Goal: Complete application form

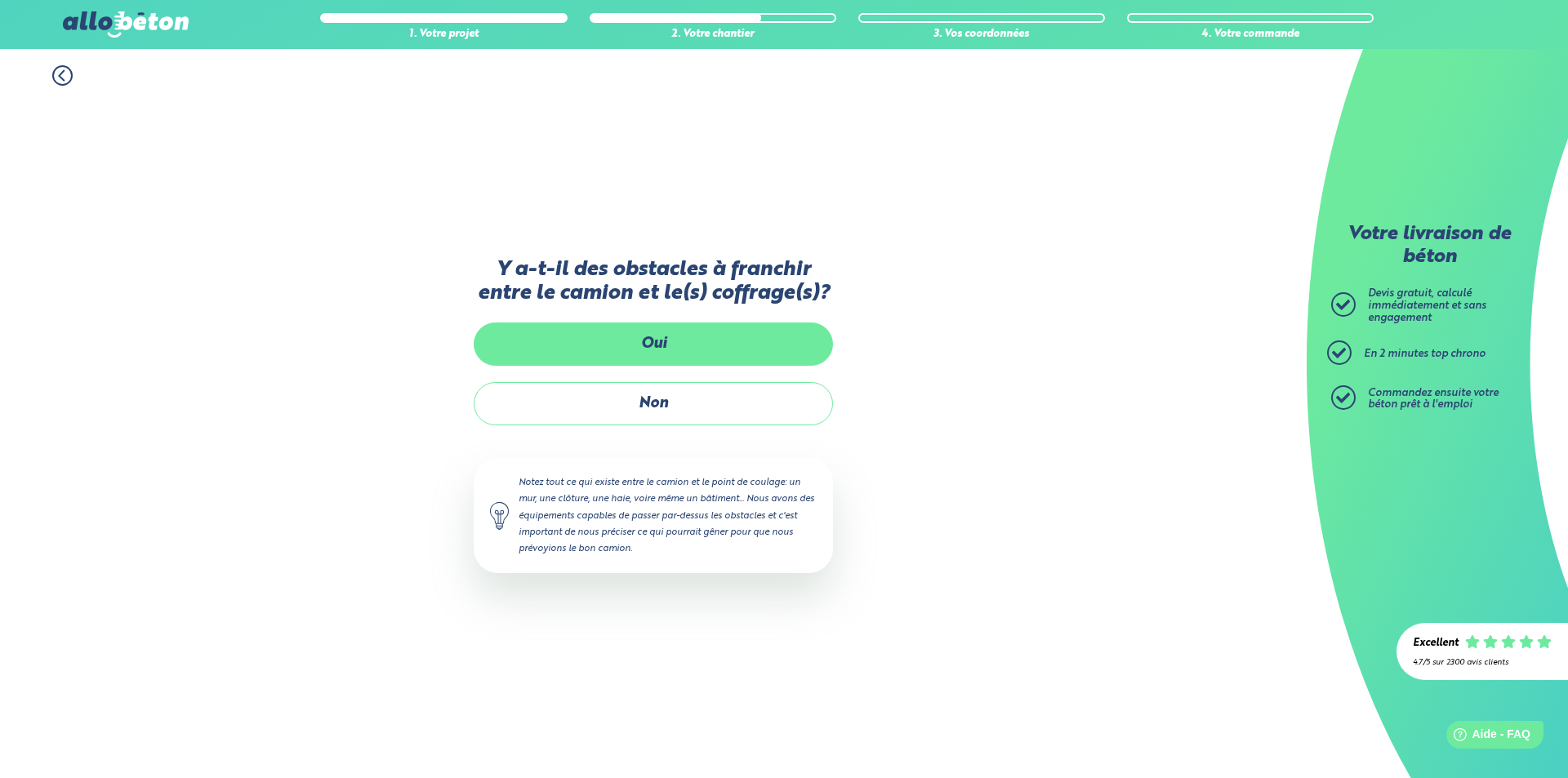
click at [662, 343] on label "Oui" at bounding box center [653, 344] width 360 height 43
click at [0, 0] on input "Oui" at bounding box center [0, 0] width 0 height 0
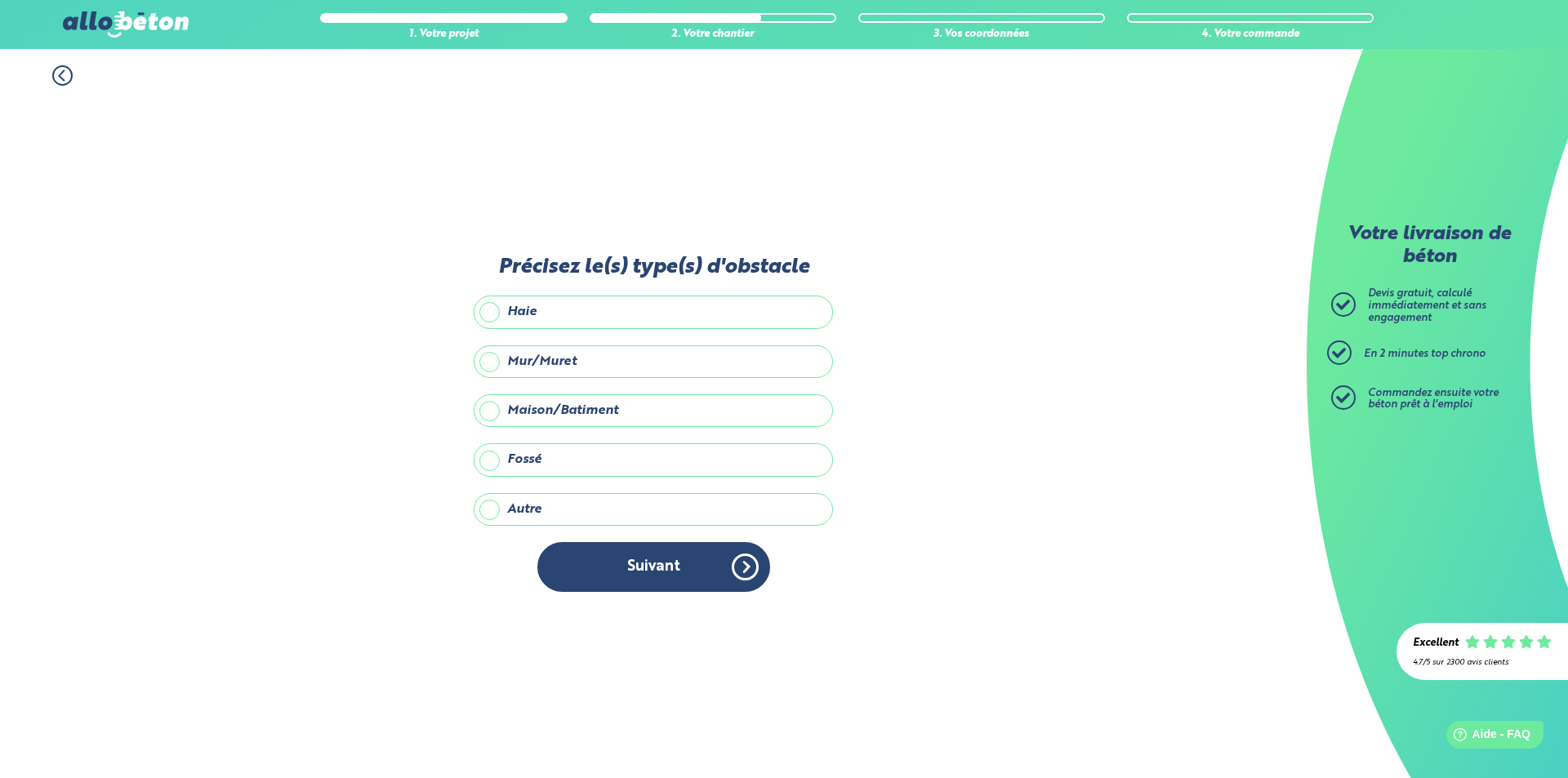
click at [542, 362] on label "Mur/Muret" at bounding box center [653, 362] width 360 height 32
click at [0, 0] on input "Mur/Muret" at bounding box center [0, 0] width 0 height 0
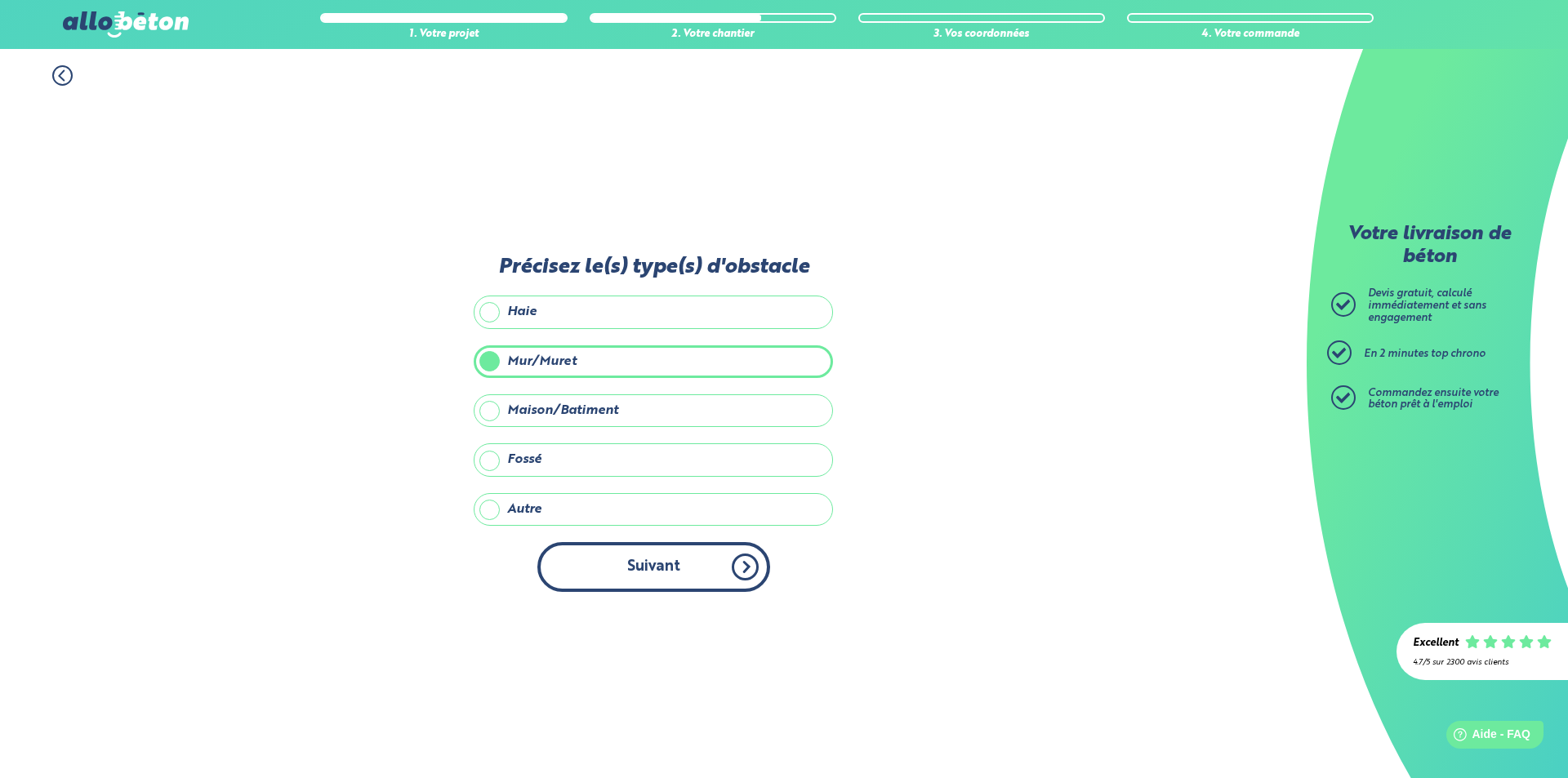
click at [673, 576] on button "Suivant" at bounding box center [654, 566] width 233 height 50
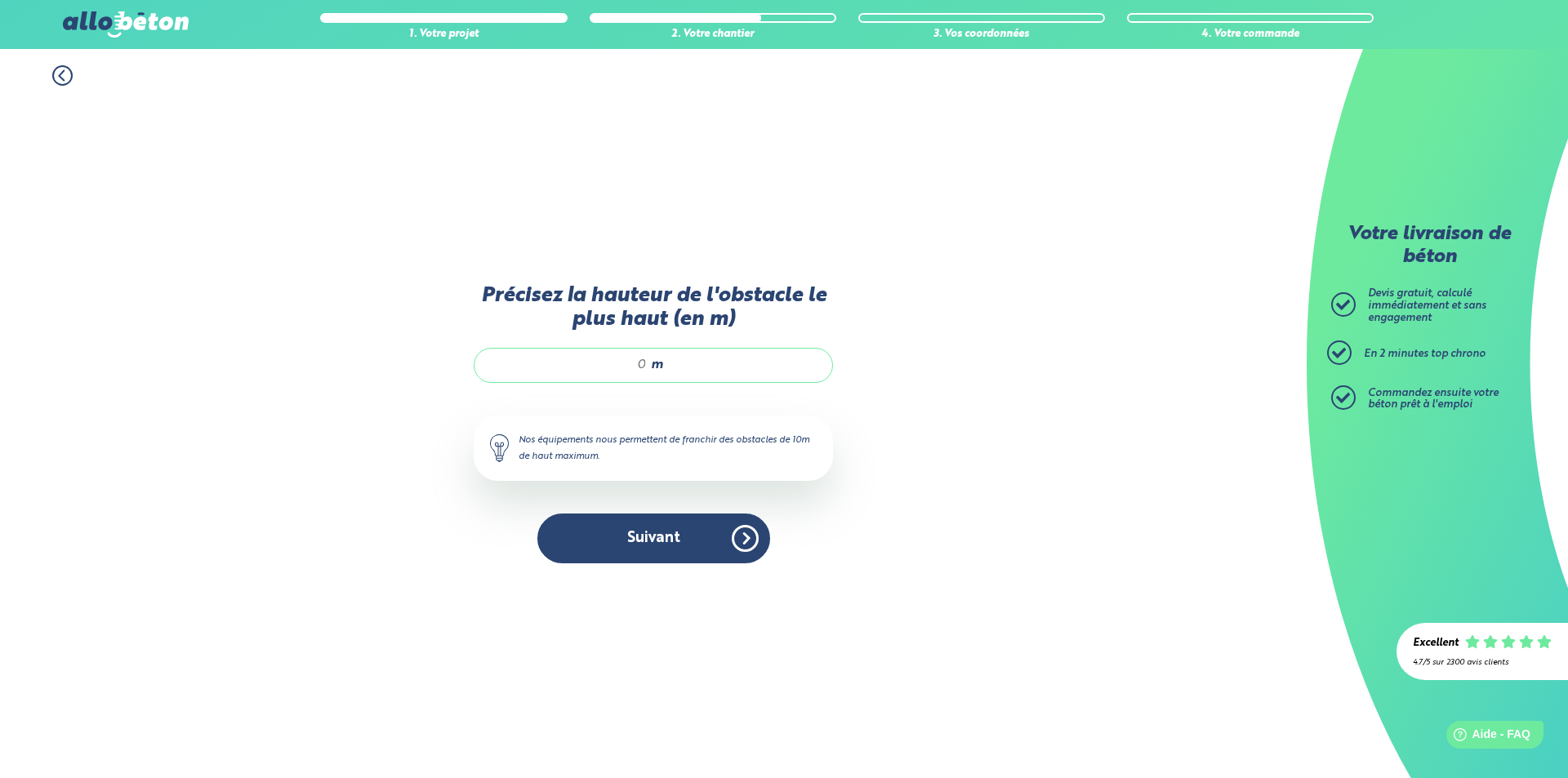
drag, startPoint x: 634, startPoint y: 368, endPoint x: 717, endPoint y: 371, distance: 83.1
click at [712, 371] on div "m" at bounding box center [653, 365] width 360 height 34
type input "2"
click at [940, 398] on div "1. Votre projet 2. Votre chantier 3. Vos coordonnées 4. Votre commande Précisez…" at bounding box center [653, 413] width 1307 height 729
click at [667, 534] on button "Suivant" at bounding box center [654, 538] width 233 height 50
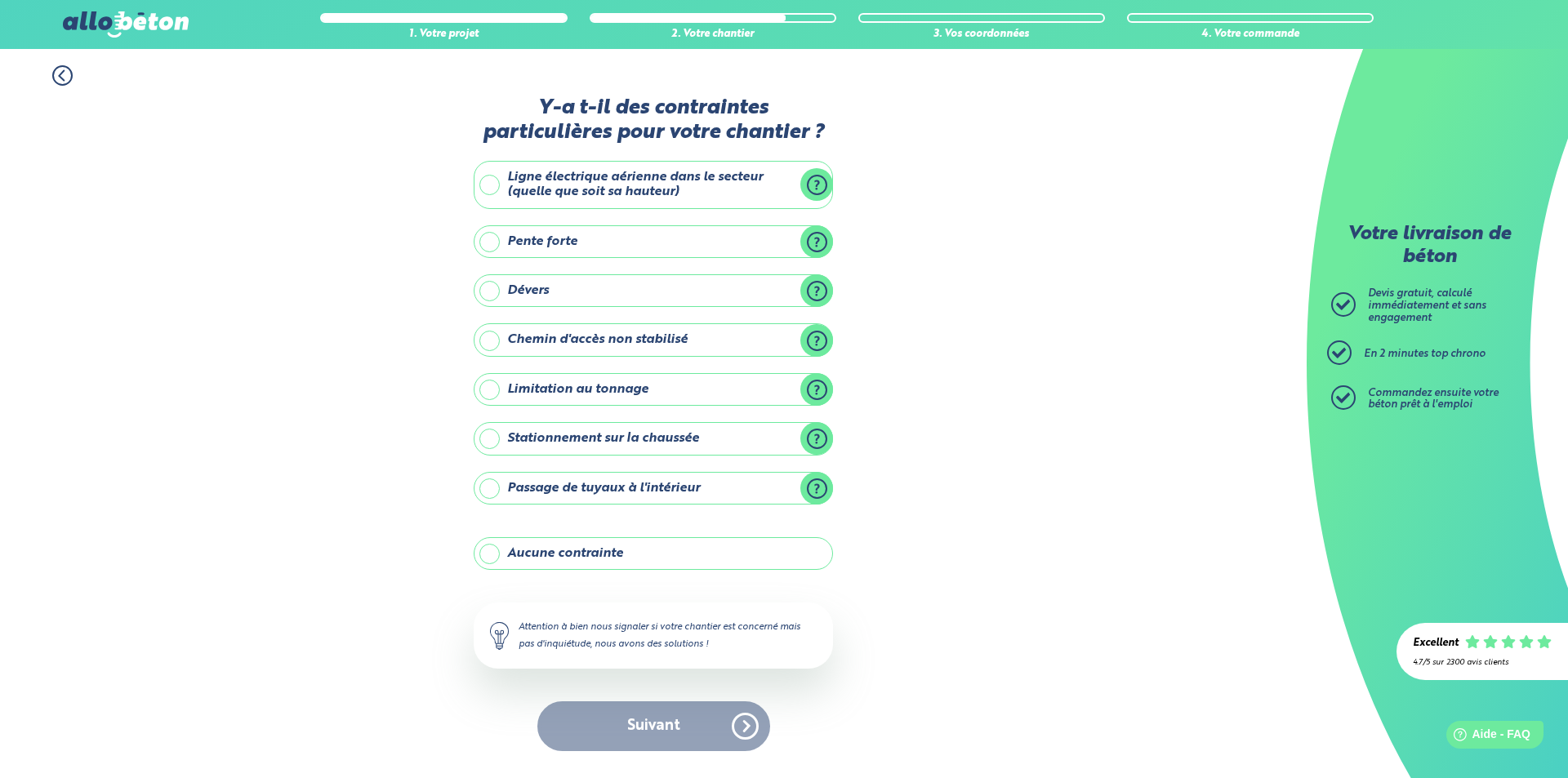
click at [578, 548] on label "Aucune contrainte" at bounding box center [653, 554] width 360 height 32
click at [0, 0] on input "Aucune contrainte" at bounding box center [0, 0] width 0 height 0
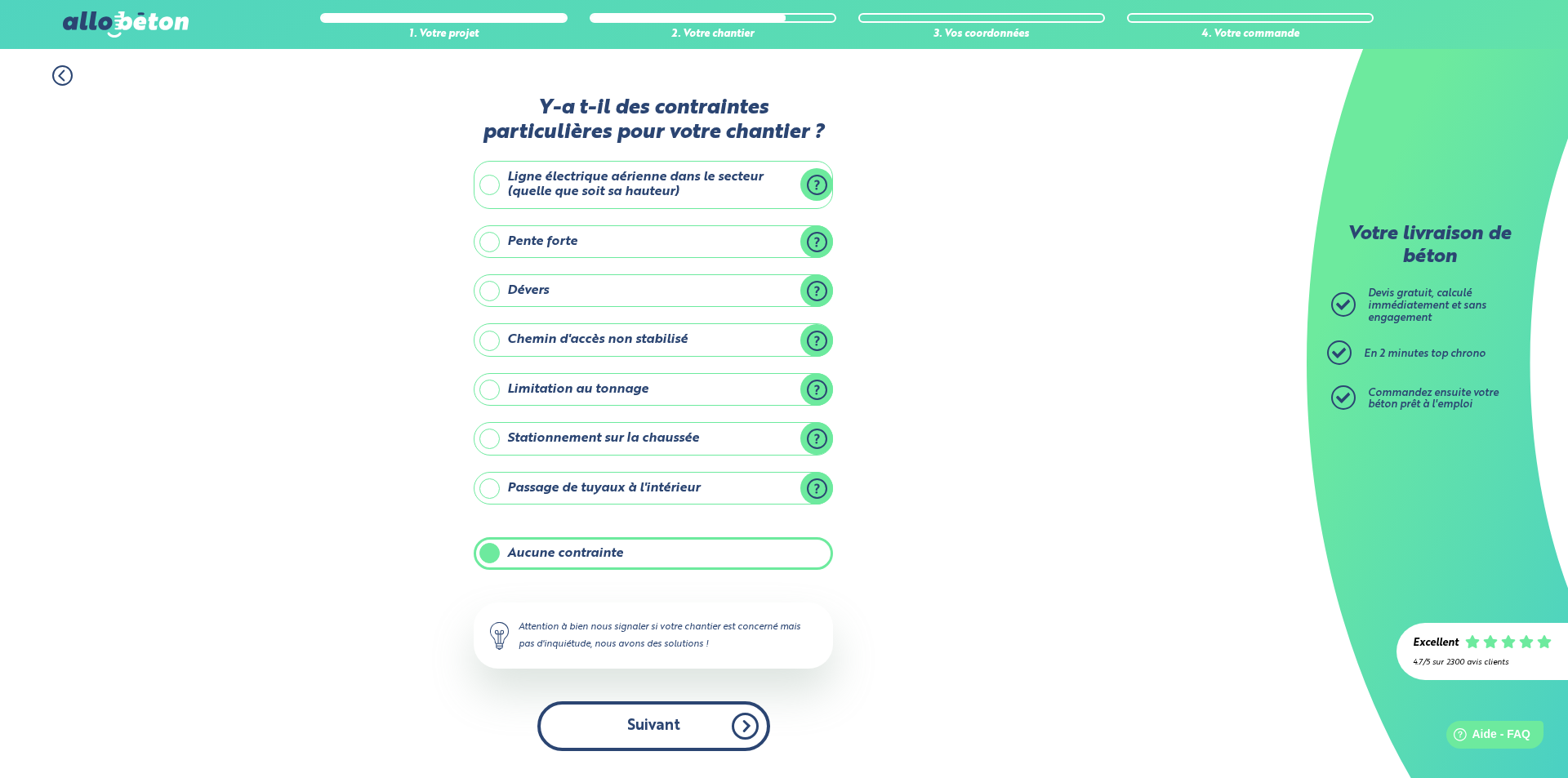
click at [640, 731] on button "Suivant" at bounding box center [654, 726] width 233 height 50
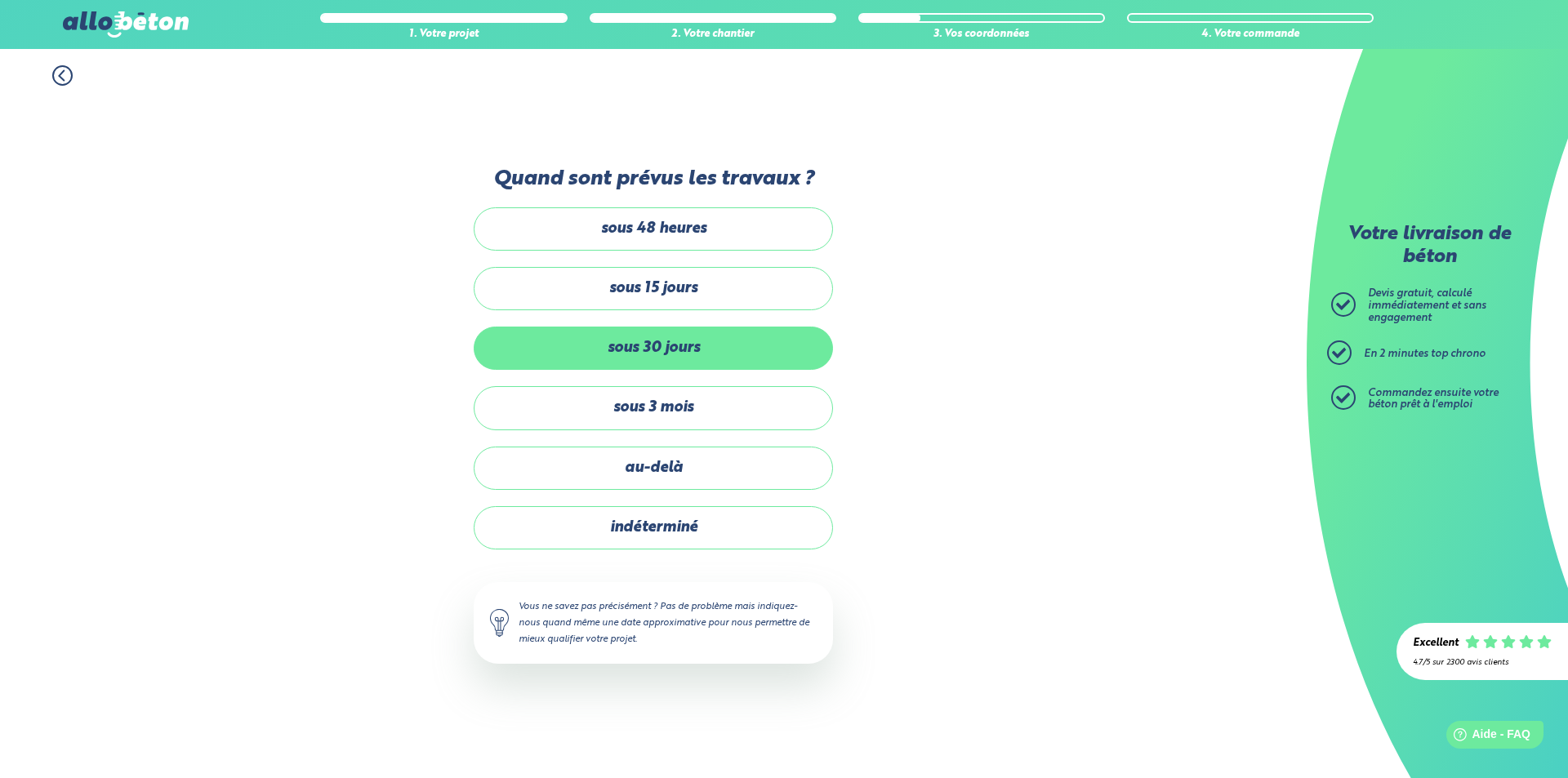
click at [665, 353] on label "sous 30 jours" at bounding box center [653, 348] width 360 height 43
click at [0, 0] on input "sous 30 jours" at bounding box center [0, 0] width 0 height 0
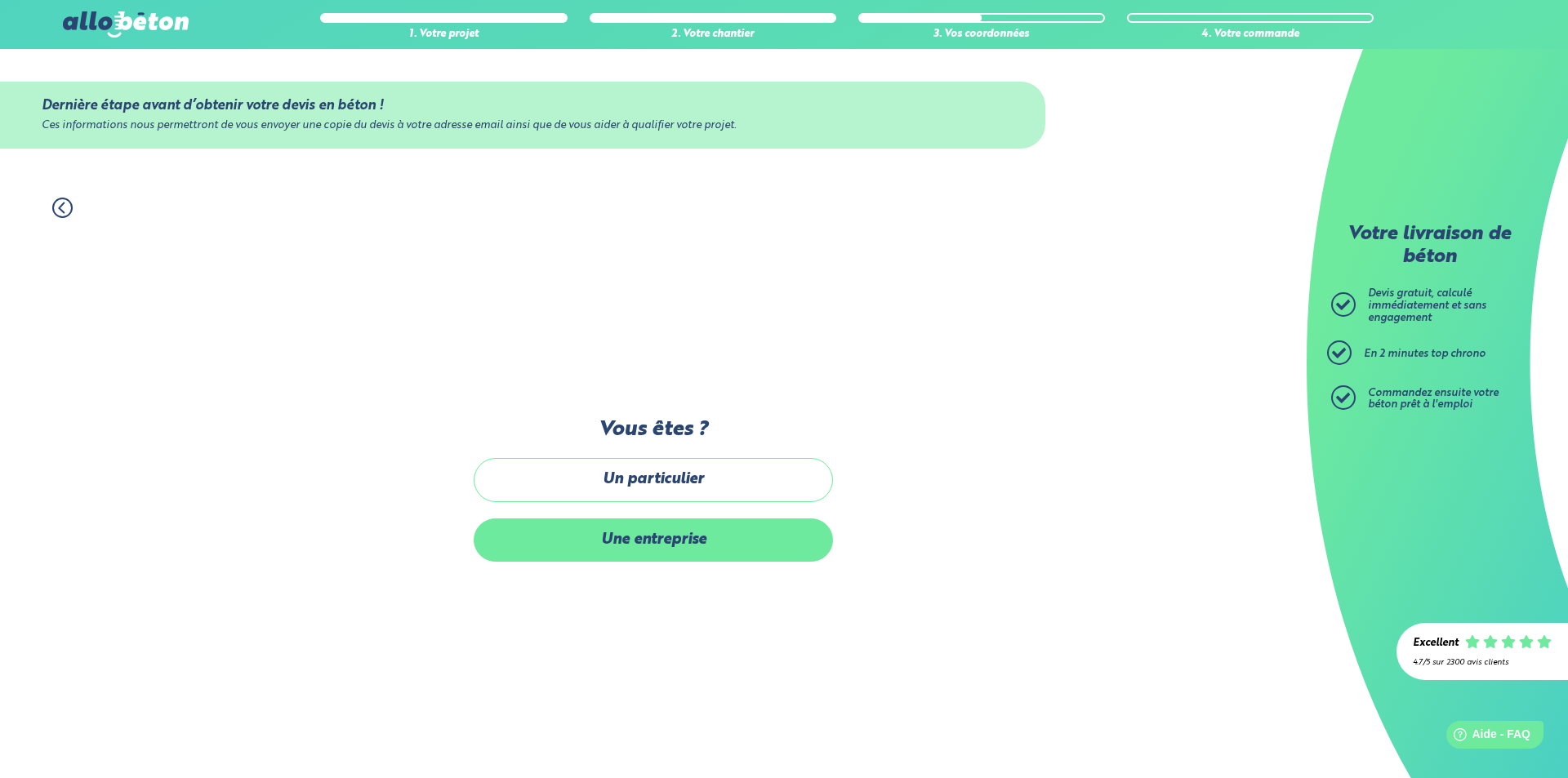
click at [652, 535] on label "Une entreprise" at bounding box center [653, 540] width 360 height 43
click at [0, 0] on input "Une entreprise" at bounding box center [0, 0] width 0 height 0
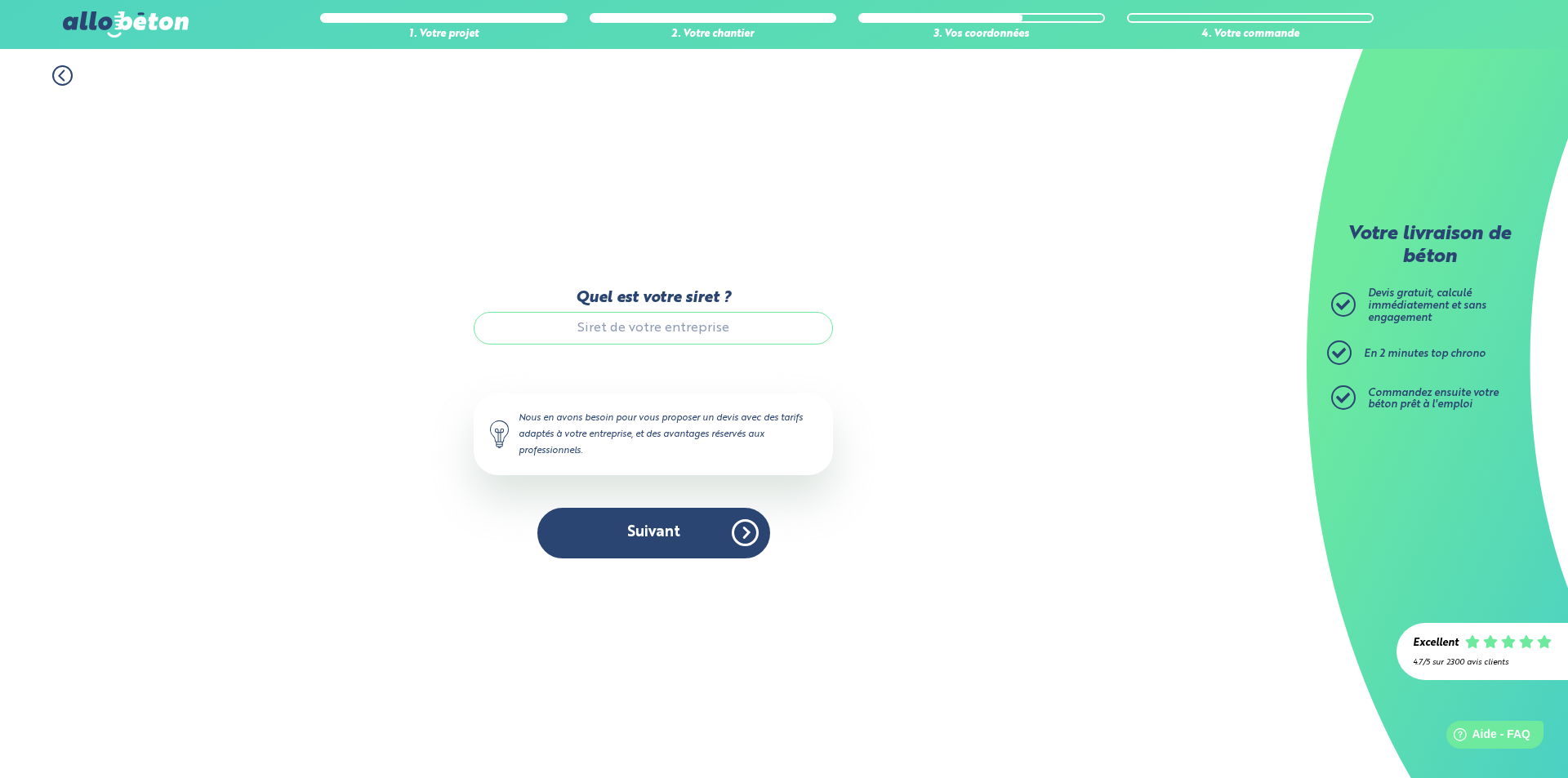
click at [670, 324] on input "Quel est votre siret ?" at bounding box center [653, 328] width 360 height 32
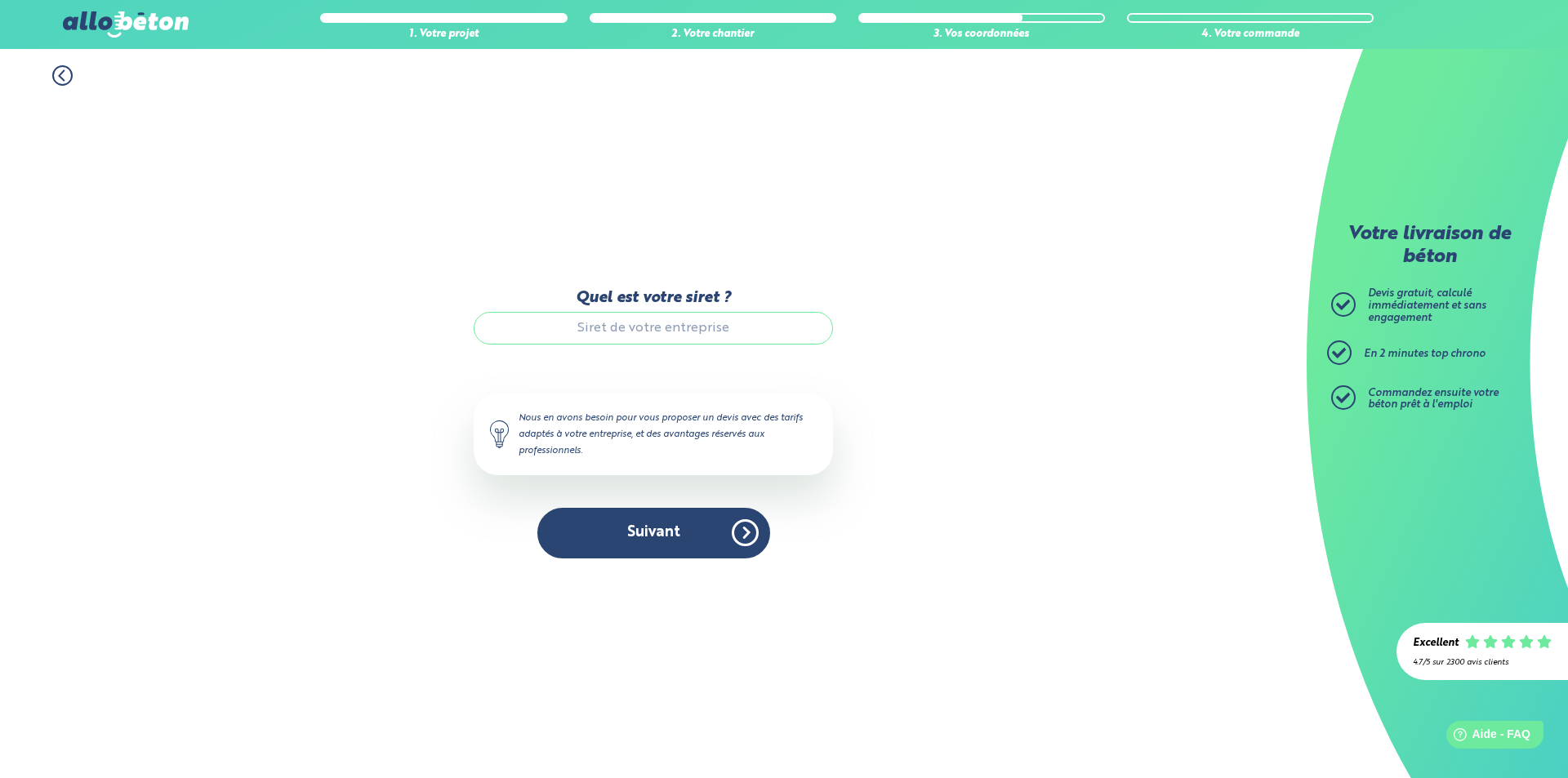
click at [670, 324] on input "Quel est votre siret ?" at bounding box center [653, 328] width 360 height 32
paste input "87826877000012"
type input "87826877000012"
click at [639, 526] on button "Suivant" at bounding box center [654, 532] width 233 height 50
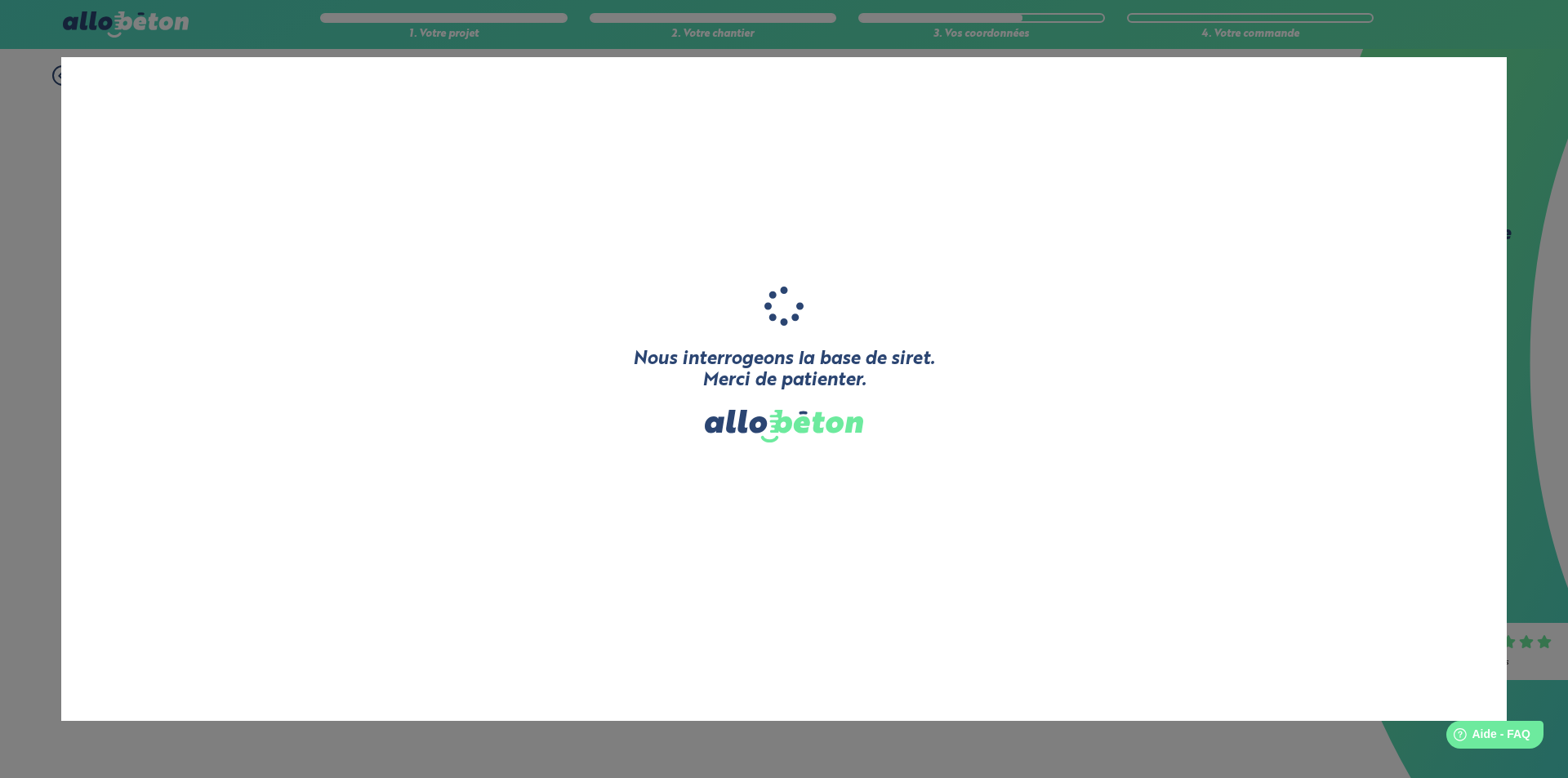
type input "A L H"
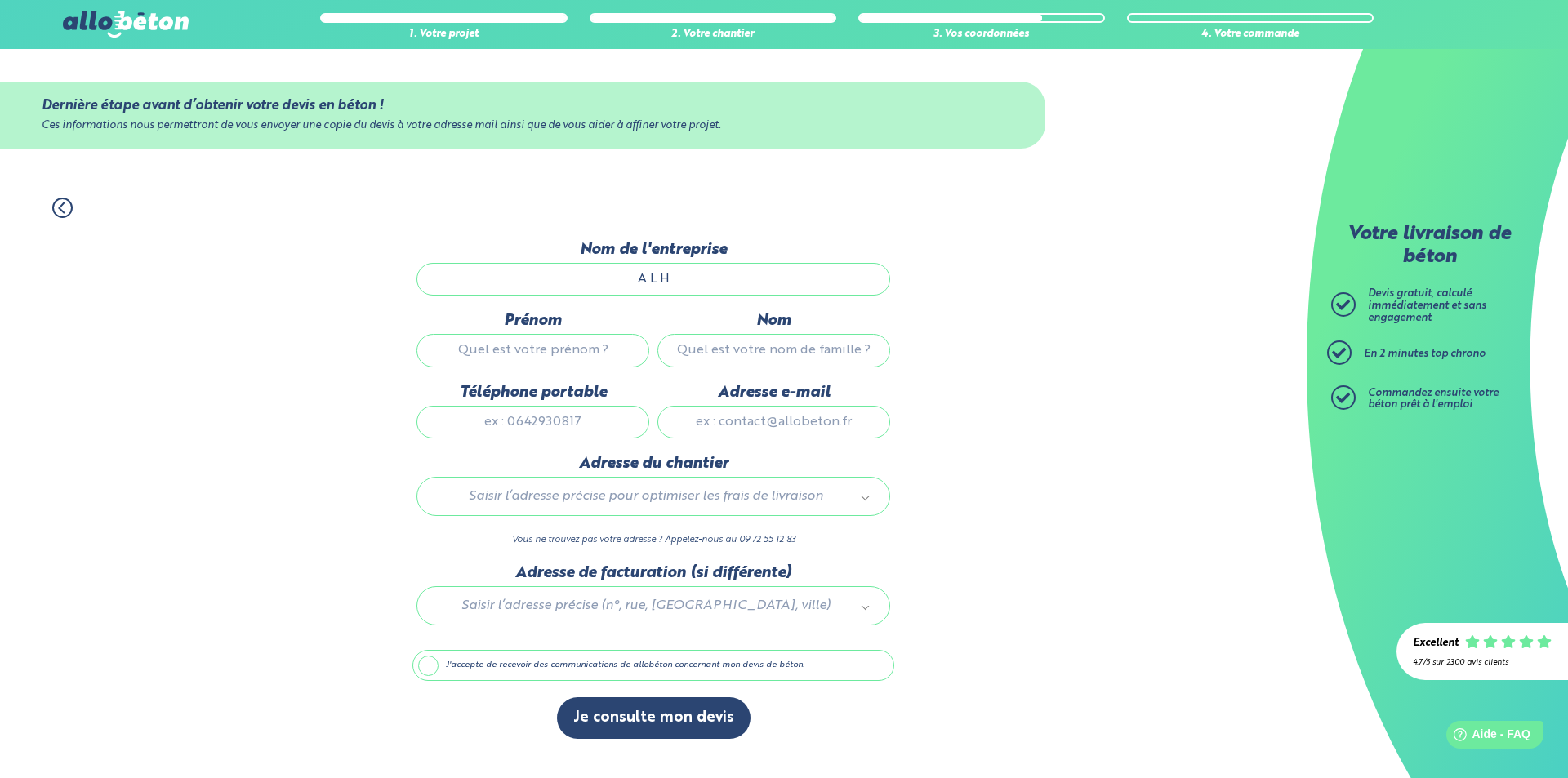
click at [472, 352] on input "Prénom" at bounding box center [533, 350] width 233 height 32
type input "Aurélien"
type input "LARGEAS"
type input "0648034126"
type input "a.largeas@alh-groupe.fr"
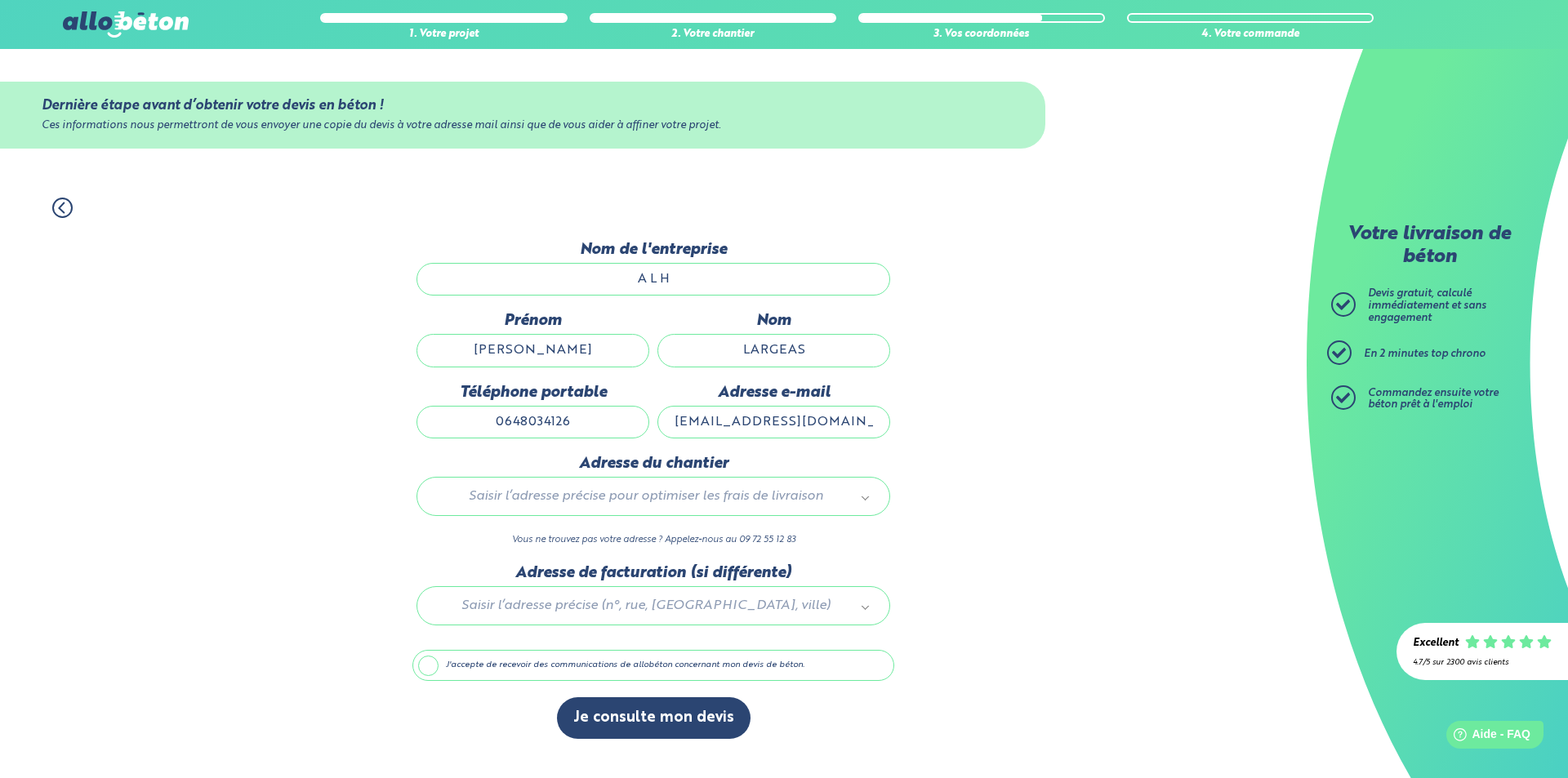
type input "93 Bd Albert Brandenburg"
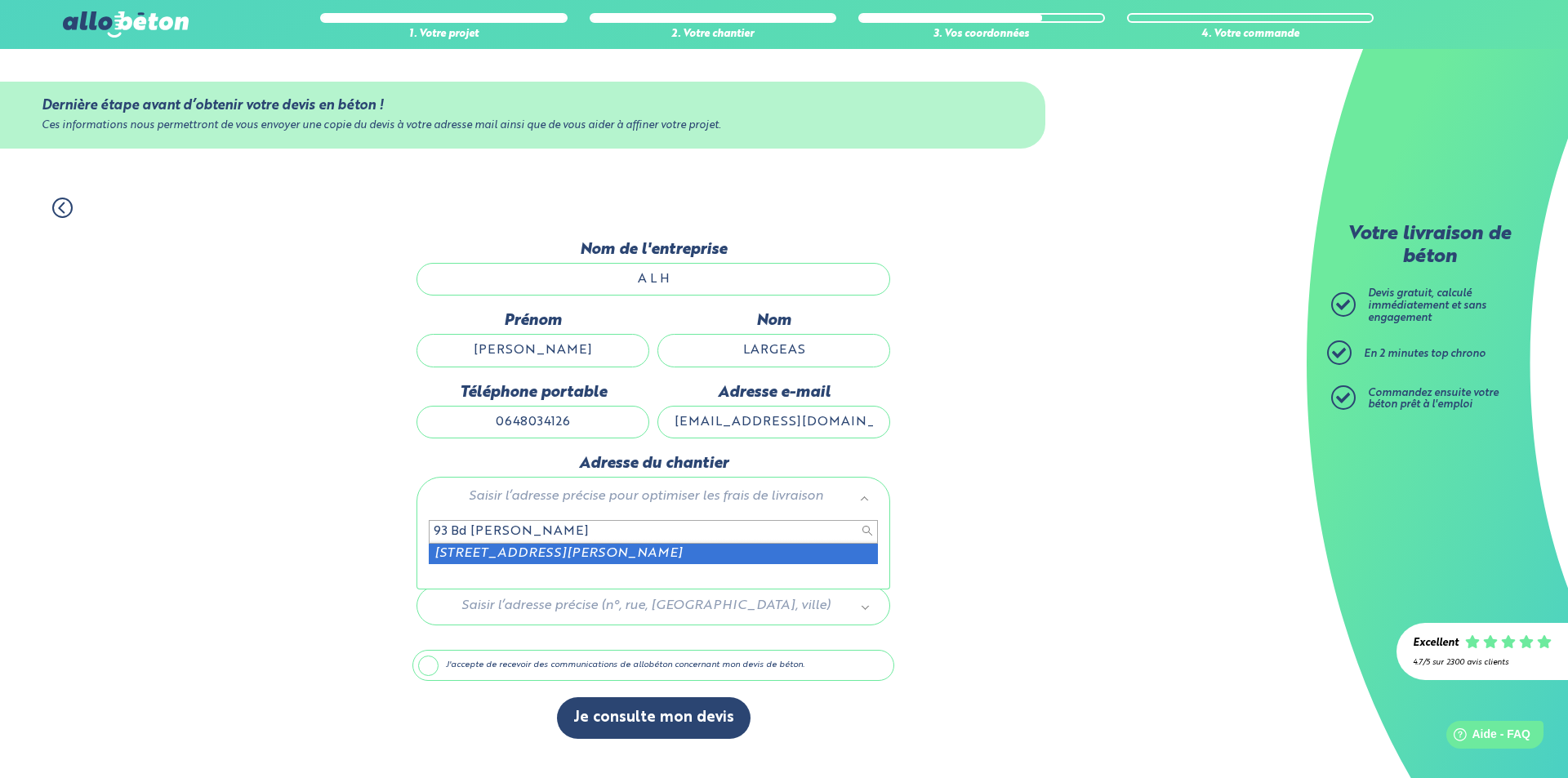
drag, startPoint x: 603, startPoint y: 529, endPoint x: 43, endPoint y: 539, distance: 560.1
click at [110, 539] on body "09 72 55 12 83 Conseils et Appel Gratuits nos produits le béton prêt à l'emploi…" at bounding box center [784, 389] width 1568 height 778
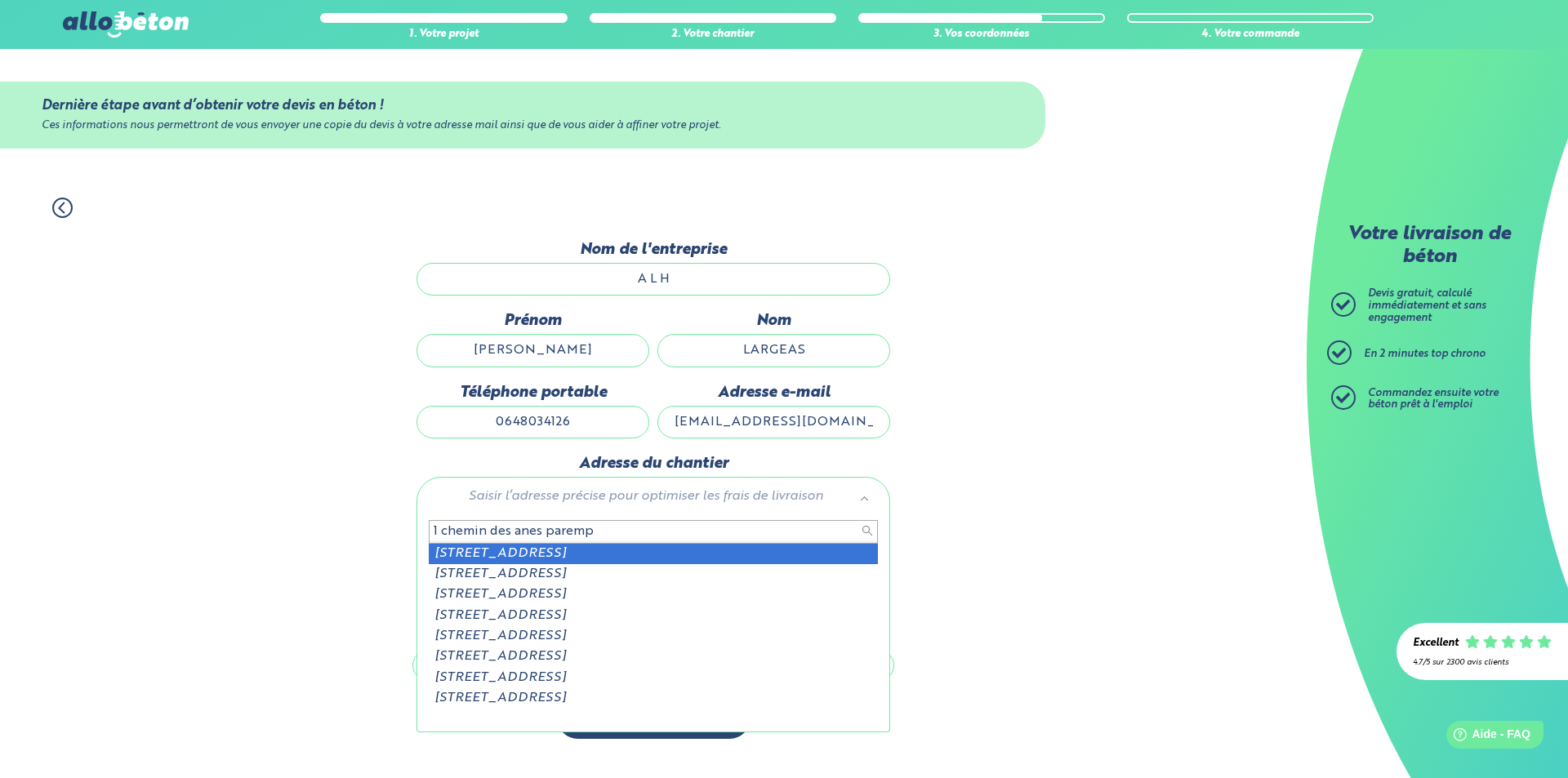
type input "1 chemin des anes paremp"
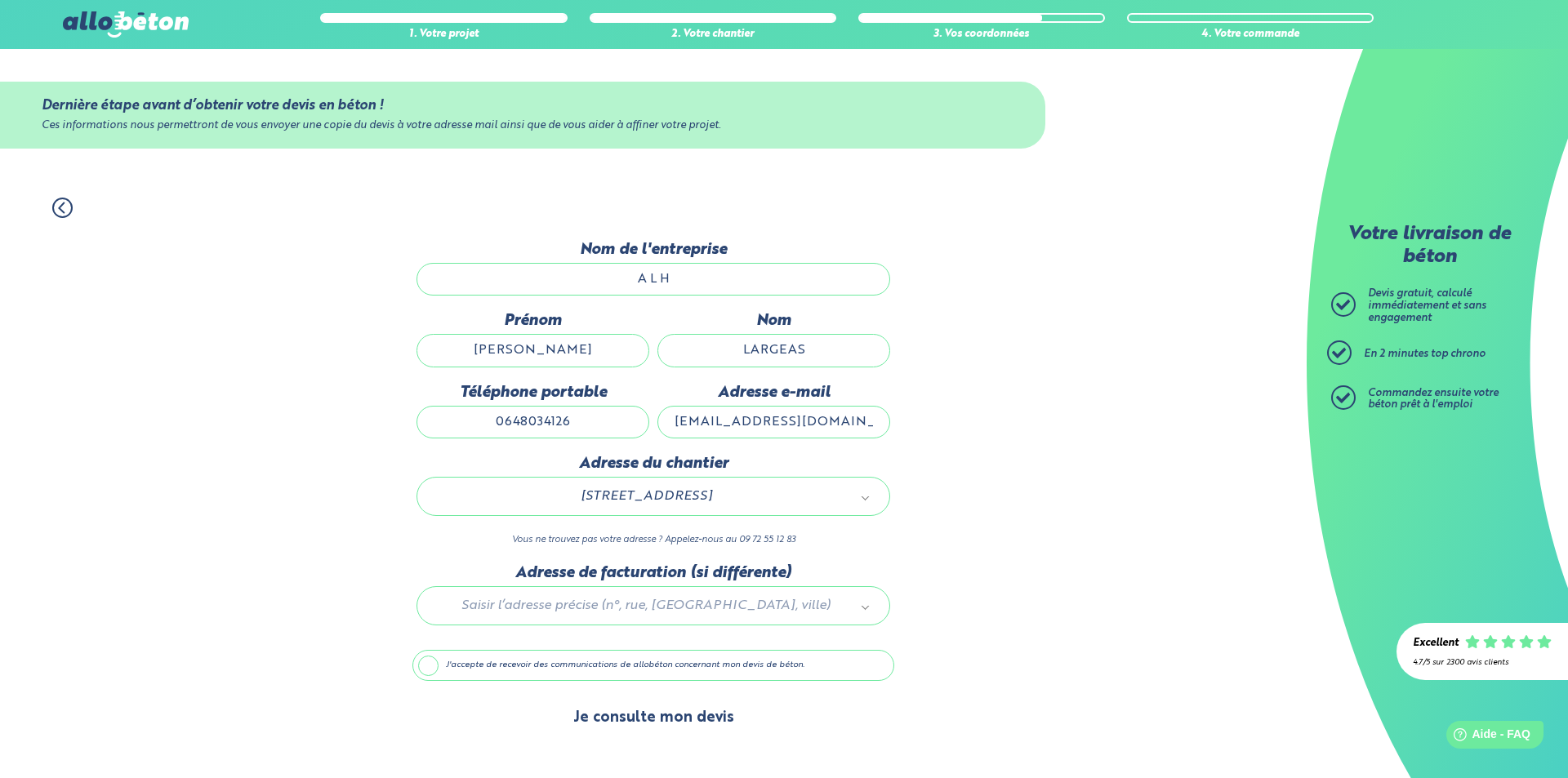
click at [646, 722] on button "Je consulte mon devis" at bounding box center [654, 719] width 194 height 41
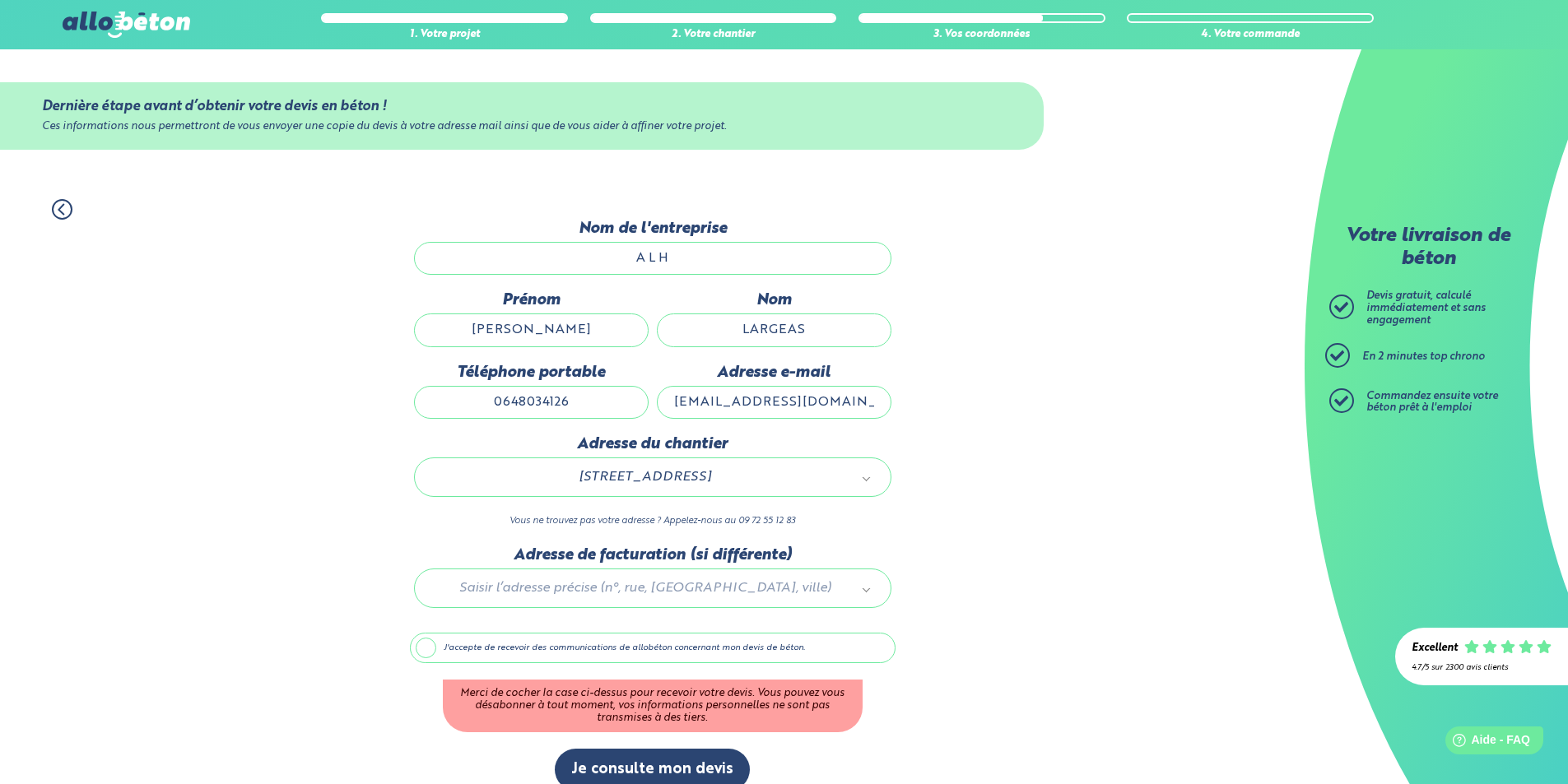
click at [438, 650] on label "J'accepte de recevoir des communications de allobéton concernant mon devis de b…" at bounding box center [652, 649] width 485 height 31
click at [0, 0] on input "J'accepte de recevoir des communications de allobéton concernant mon devis de b…" at bounding box center [0, 0] width 0 height 0
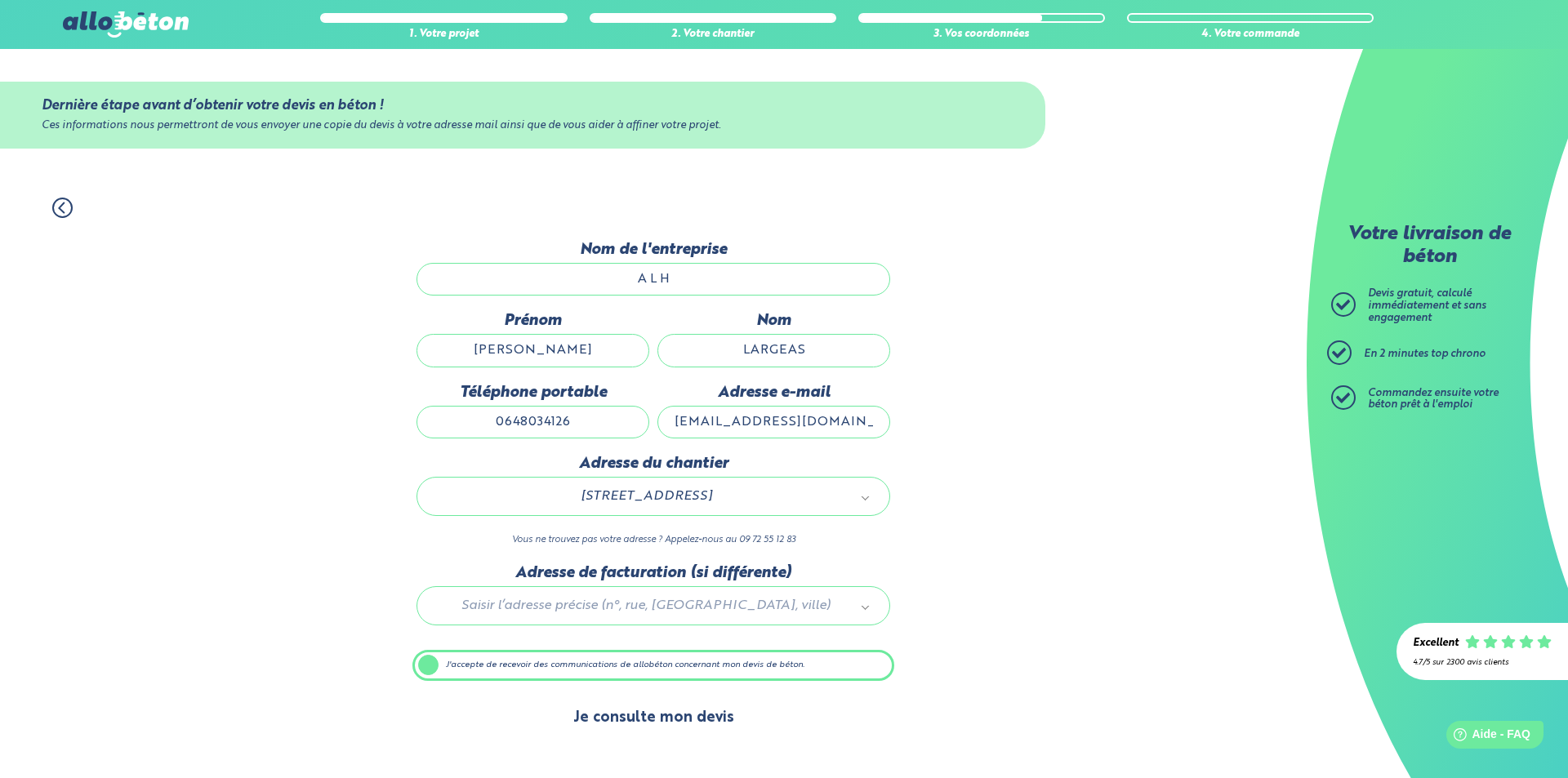
click at [652, 726] on button "Je consulte mon devis" at bounding box center [654, 719] width 194 height 41
